Goal: Information Seeking & Learning: Learn about a topic

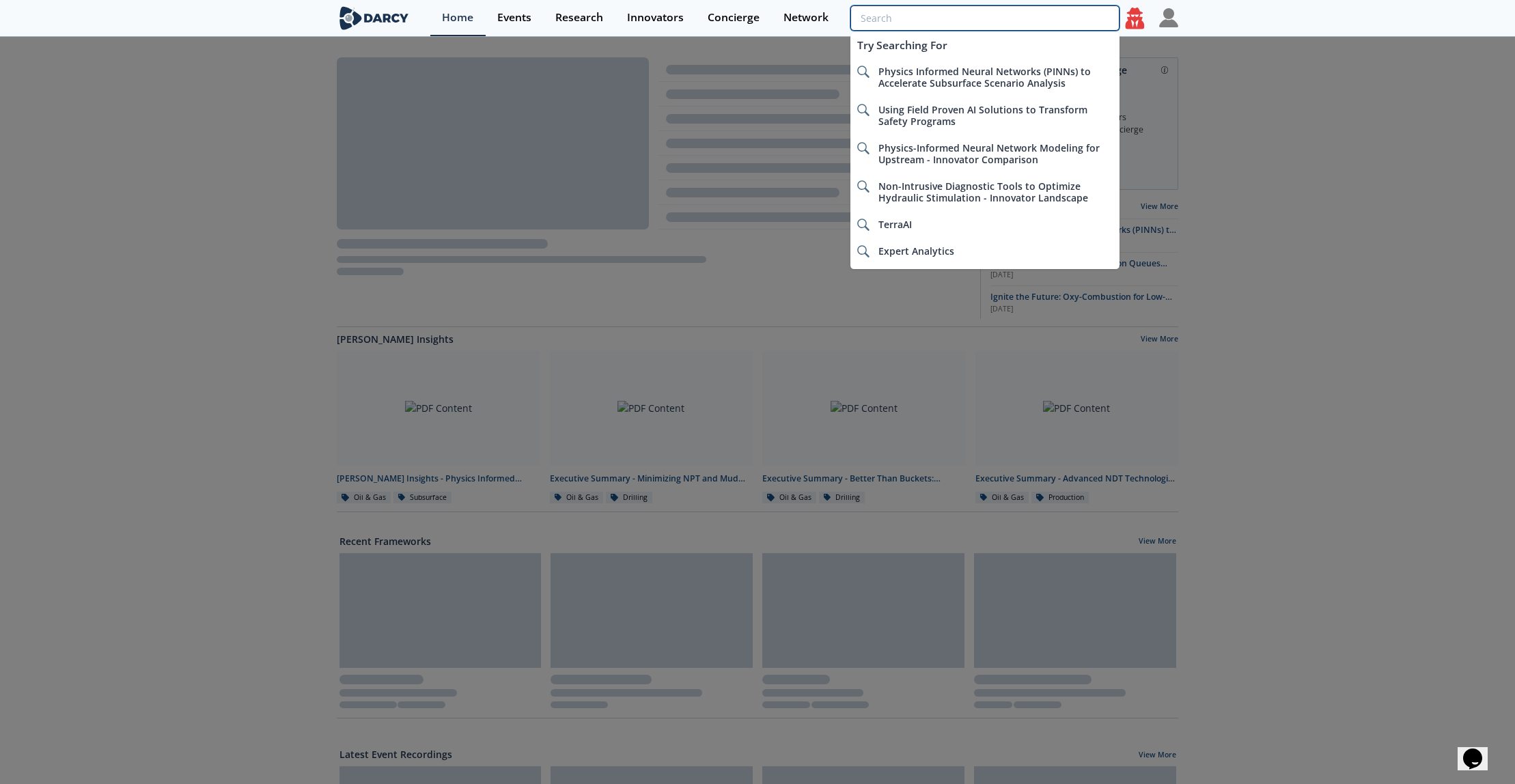
click at [1036, 15] on input "search" at bounding box center [985, 18] width 269 height 26
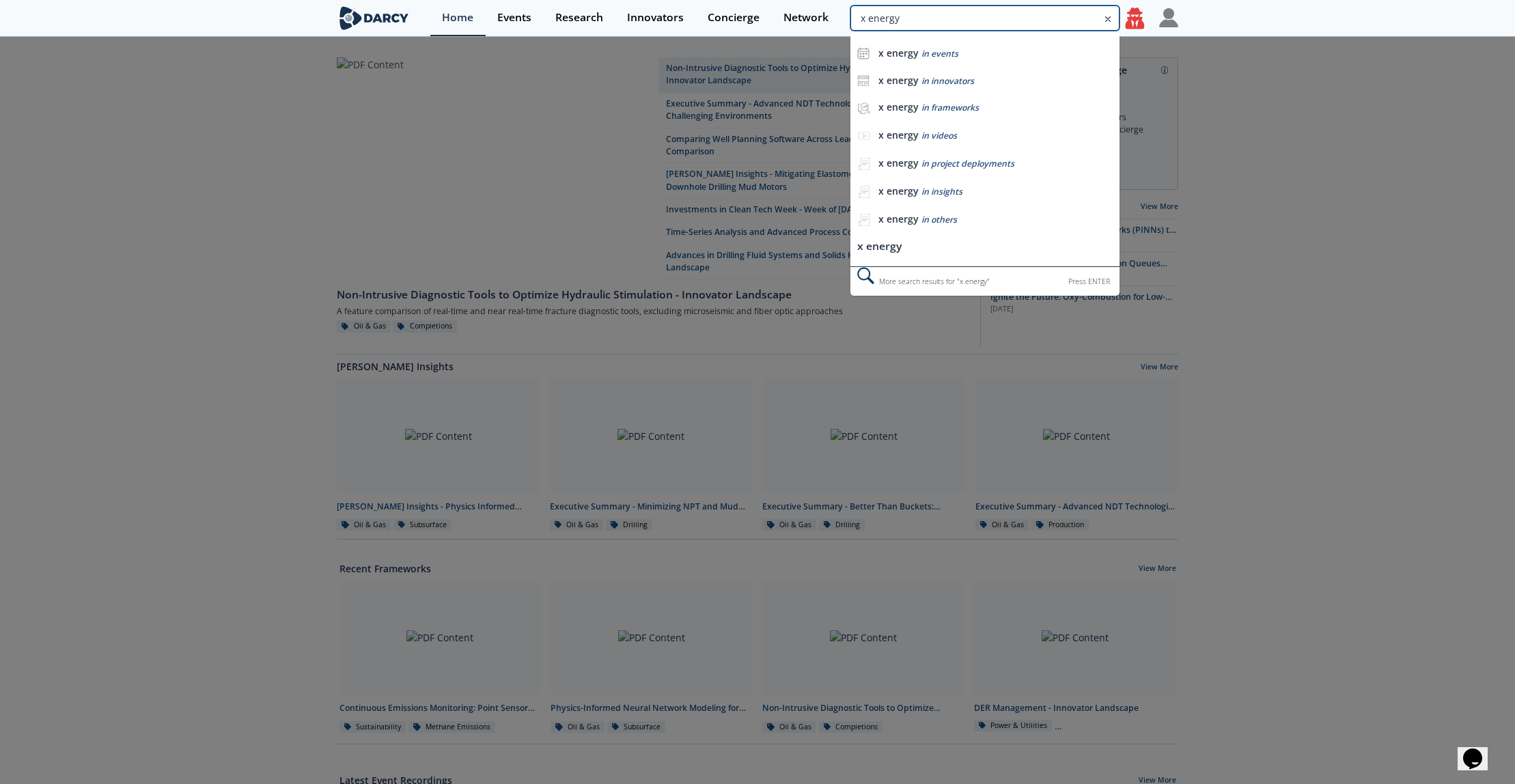
type input "x energy"
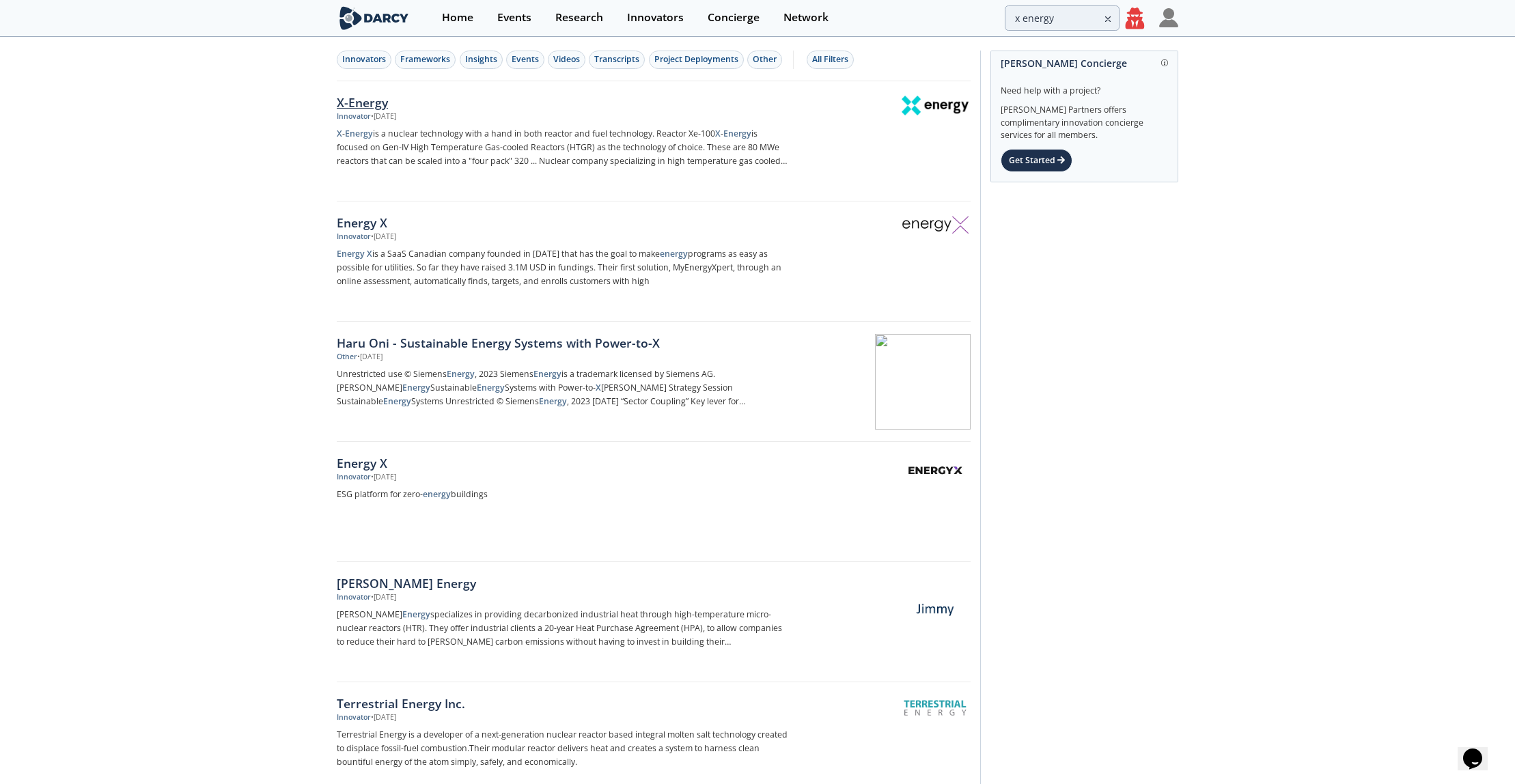
click at [357, 110] on div "X-Energy" at bounding box center [563, 103] width 452 height 18
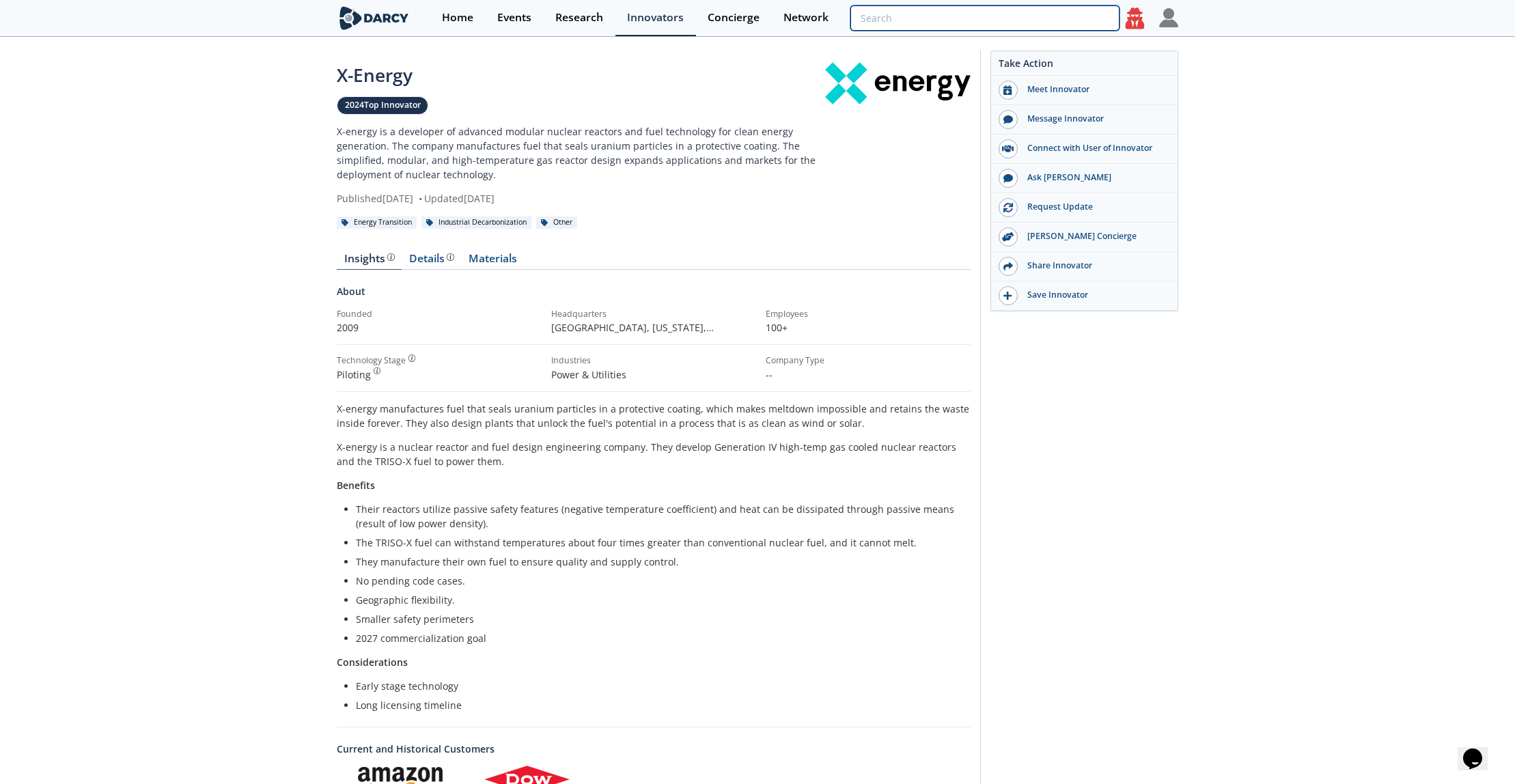
click at [1040, 12] on input "search" at bounding box center [985, 18] width 269 height 26
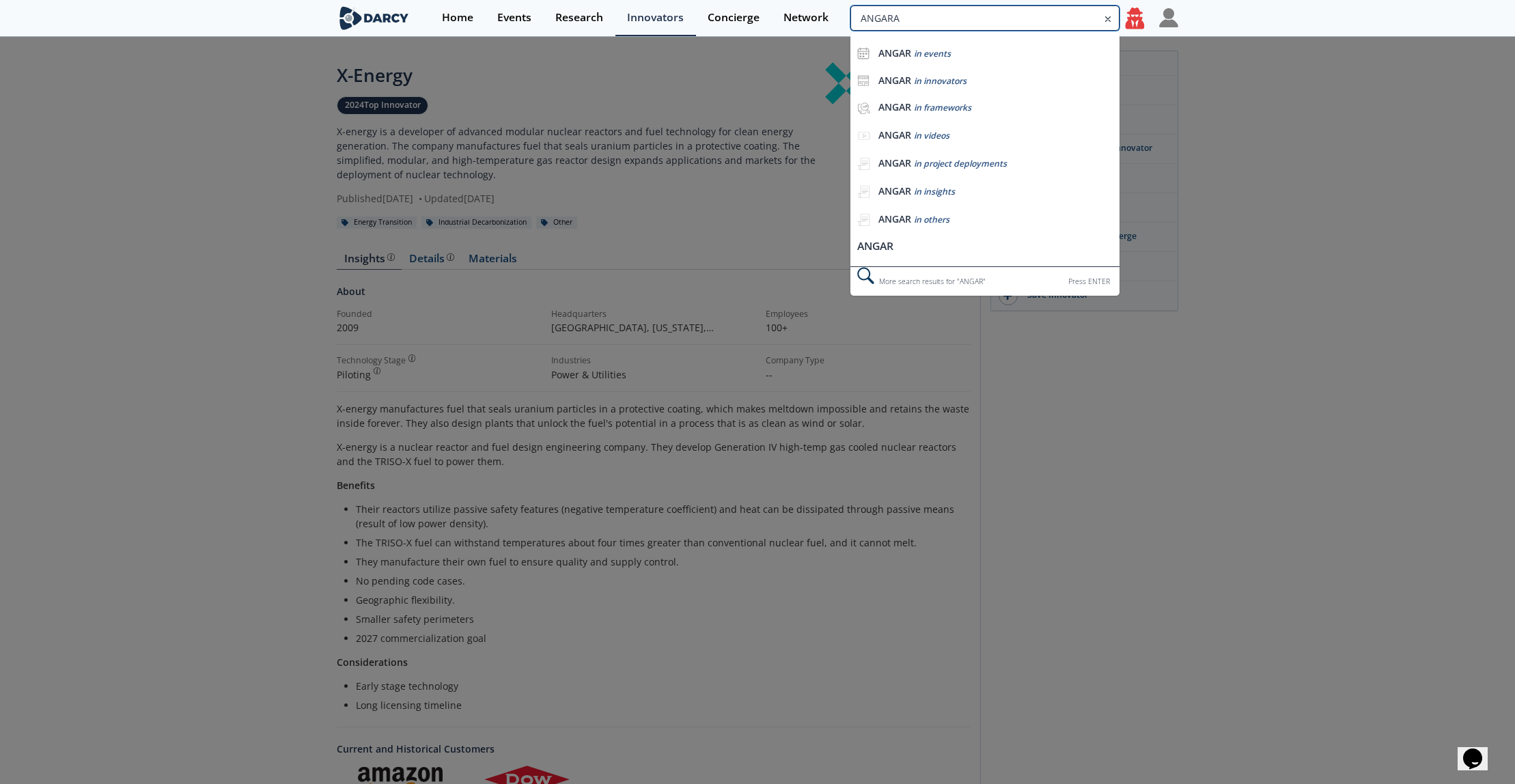
type input "ANGARA"
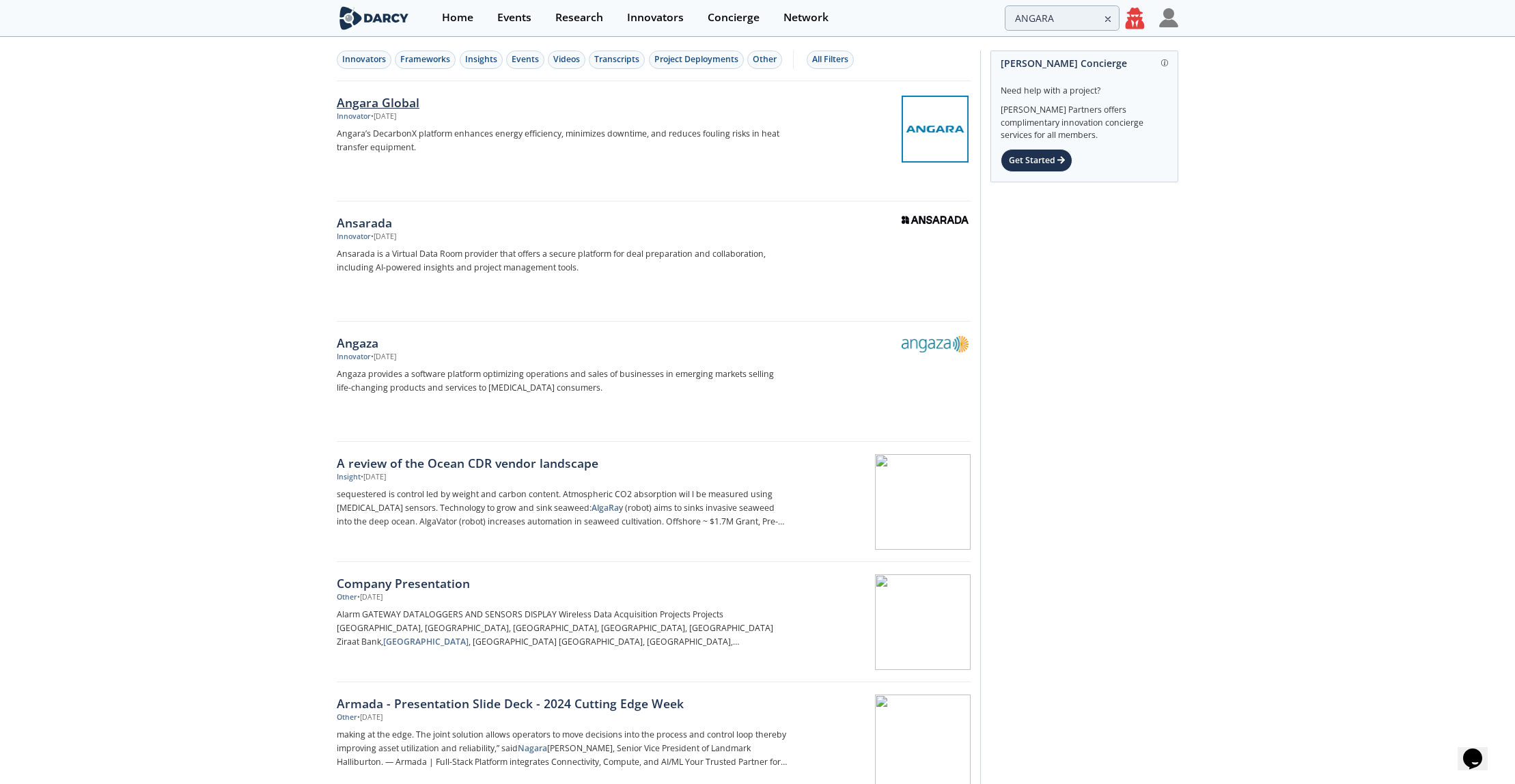
click at [401, 105] on div "Angara Global" at bounding box center [563, 103] width 452 height 18
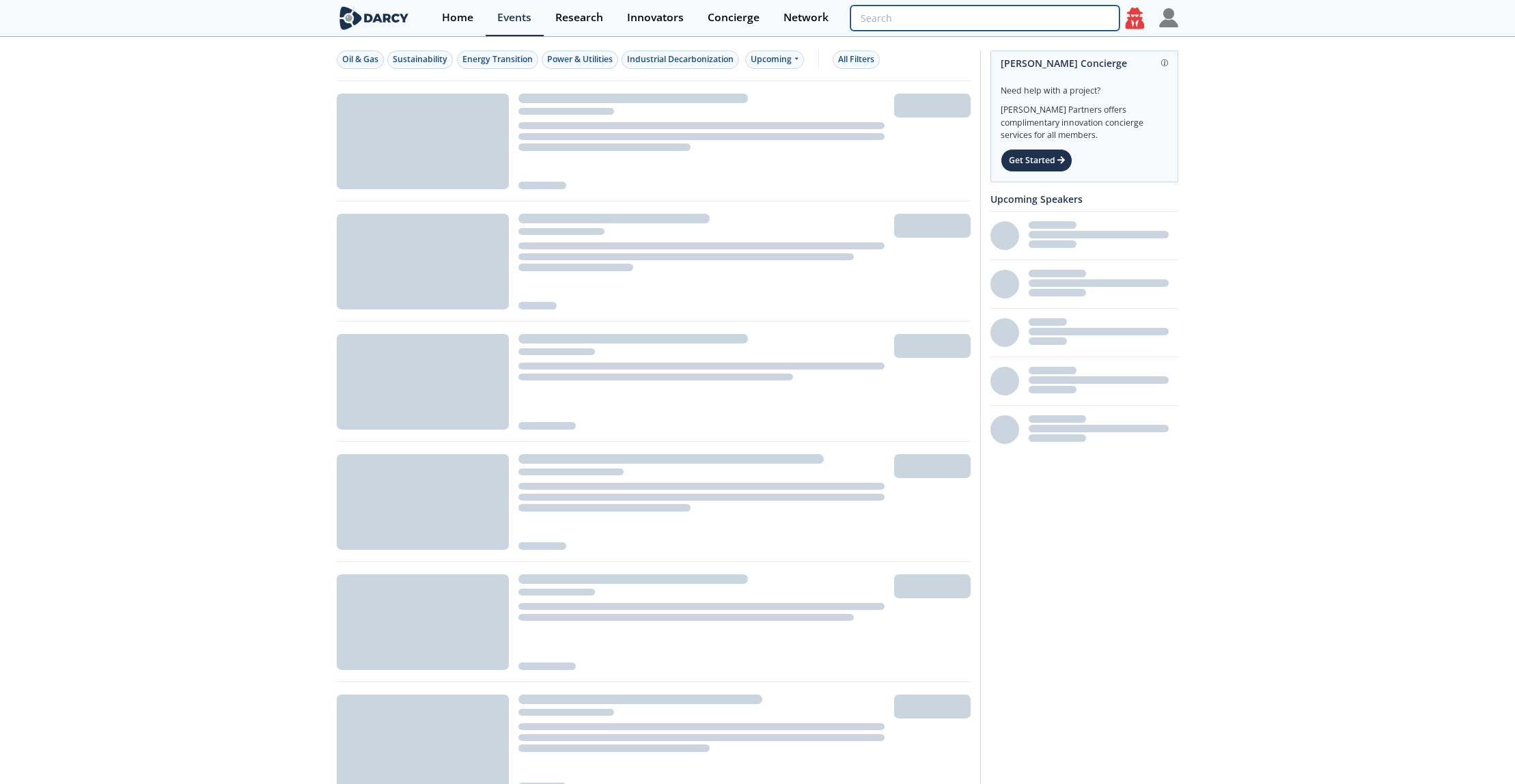
click at [1059, 8] on input "search" at bounding box center [985, 18] width 269 height 26
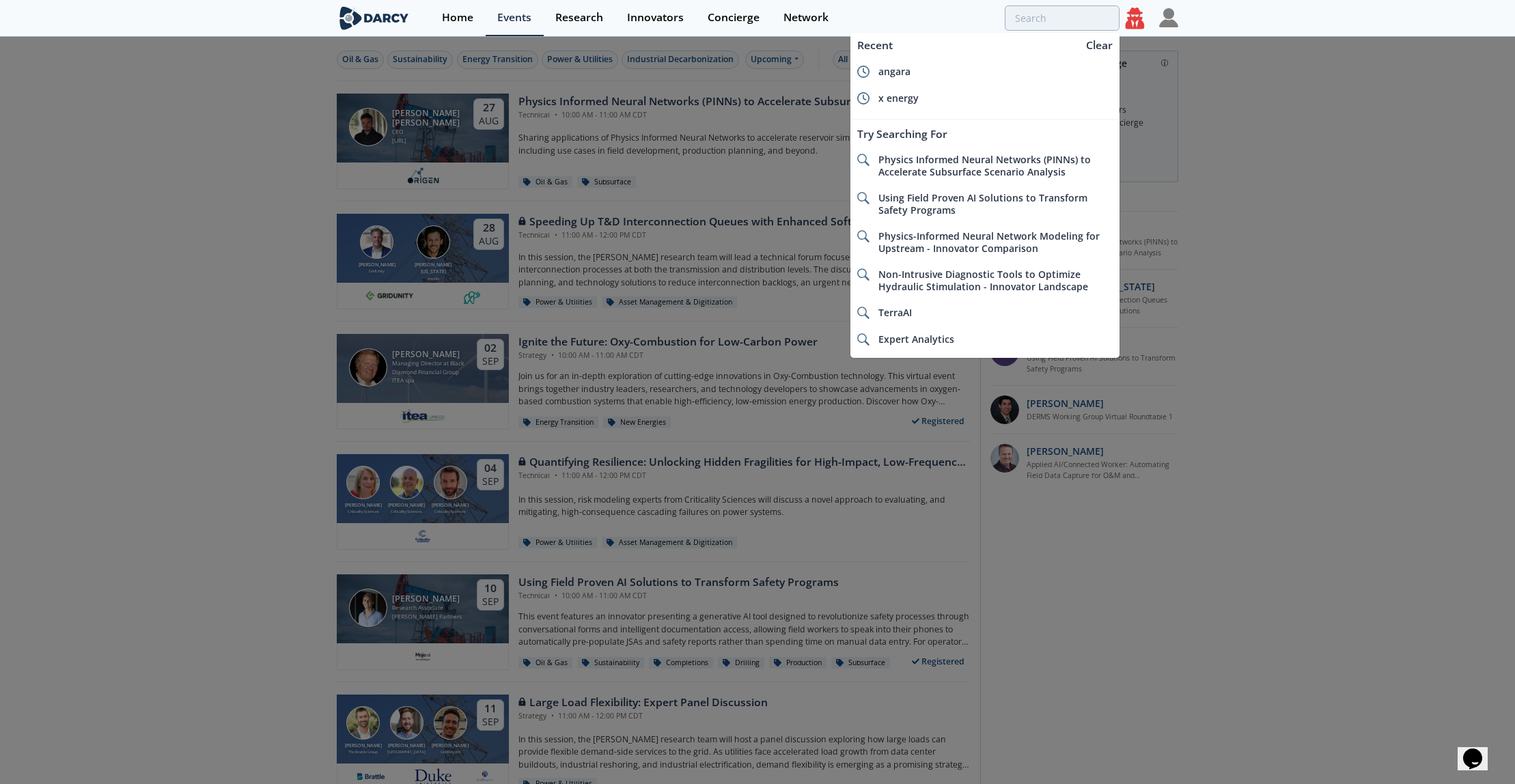
click at [1136, 32] on icon at bounding box center [1135, 22] width 26 height 29
